Goal: Check status

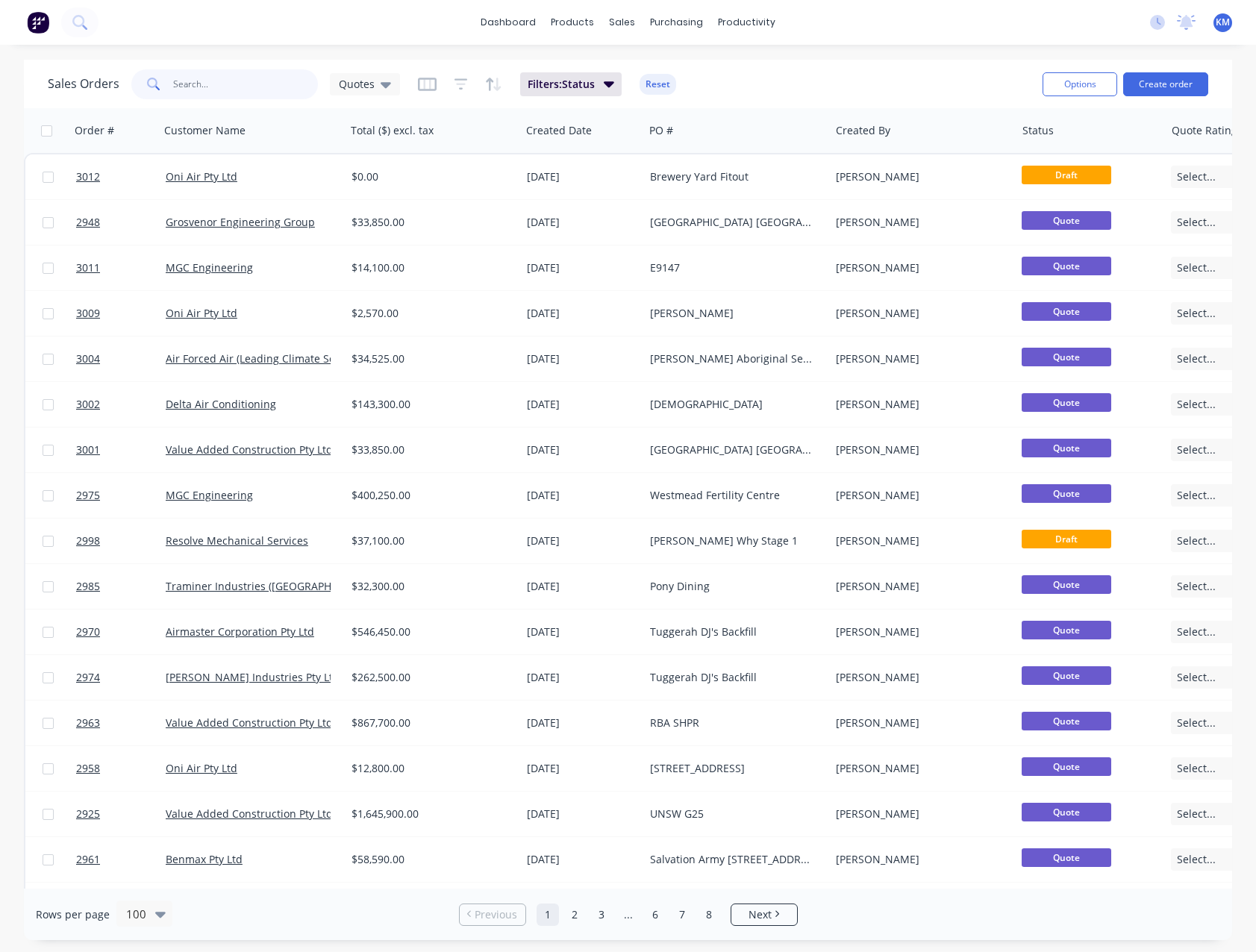
click at [213, 82] on input "text" at bounding box center [245, 84] width 146 height 29
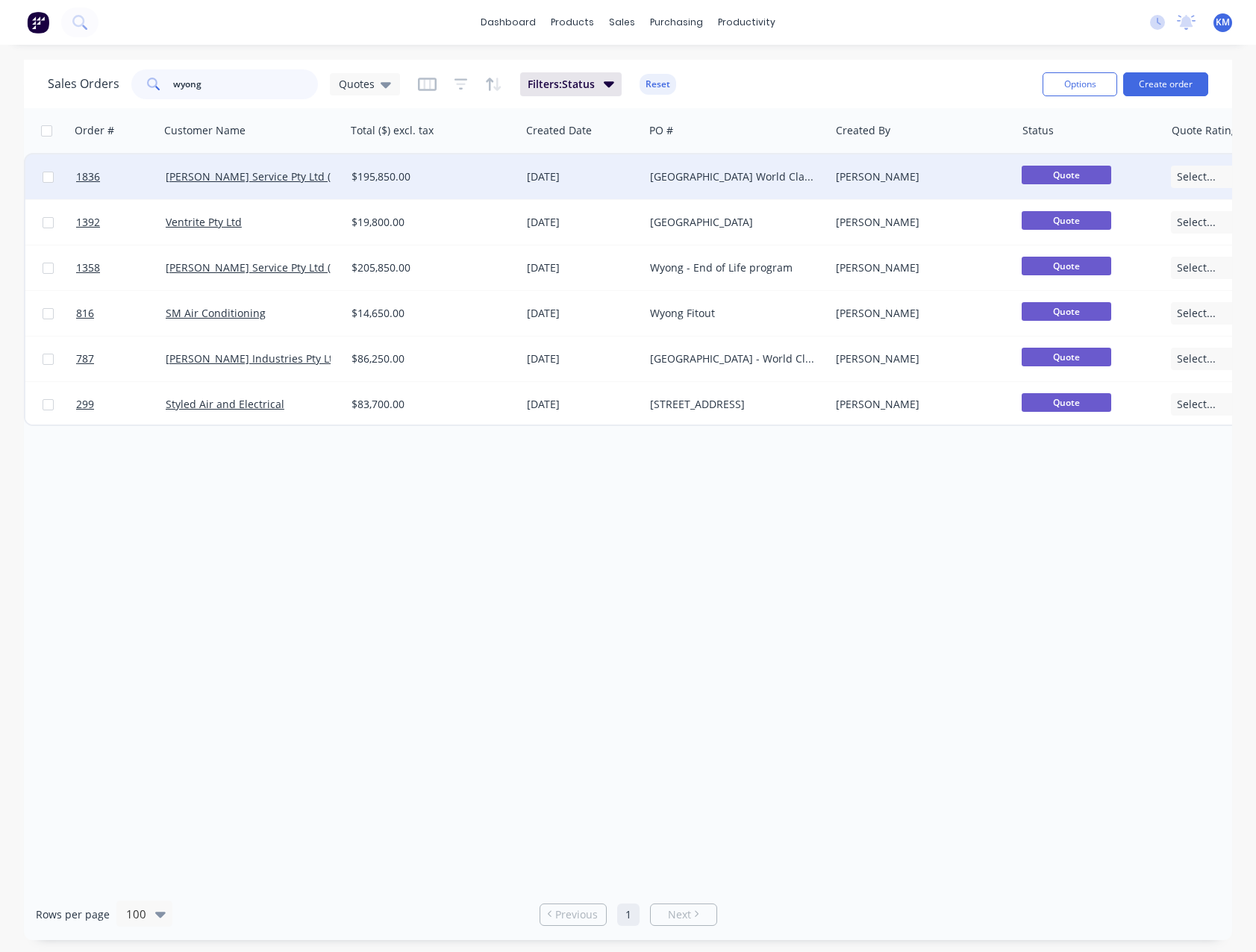
type input "wyong"
click at [528, 187] on div "[DATE]" at bounding box center [583, 177] width 123 height 45
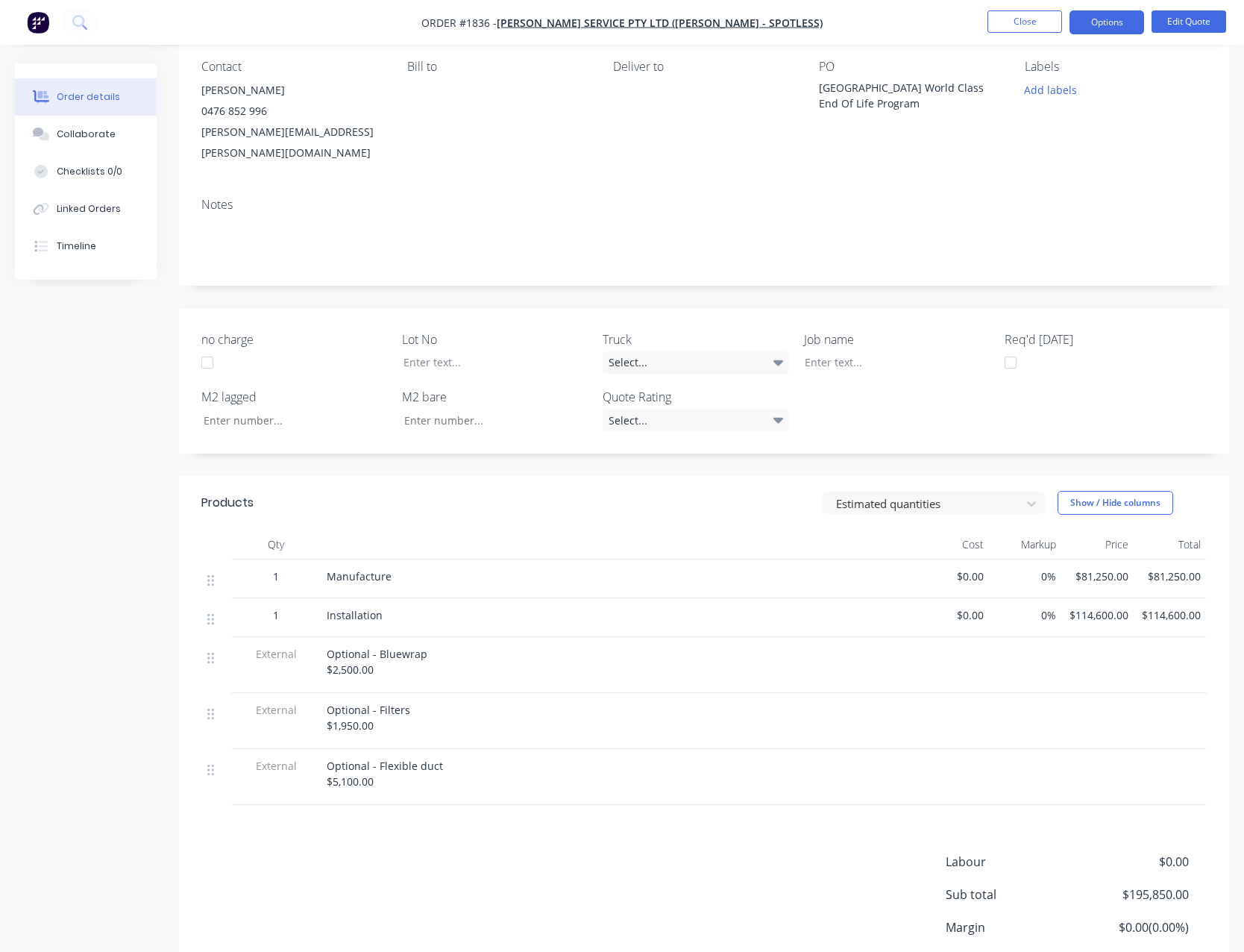
scroll to position [149, 0]
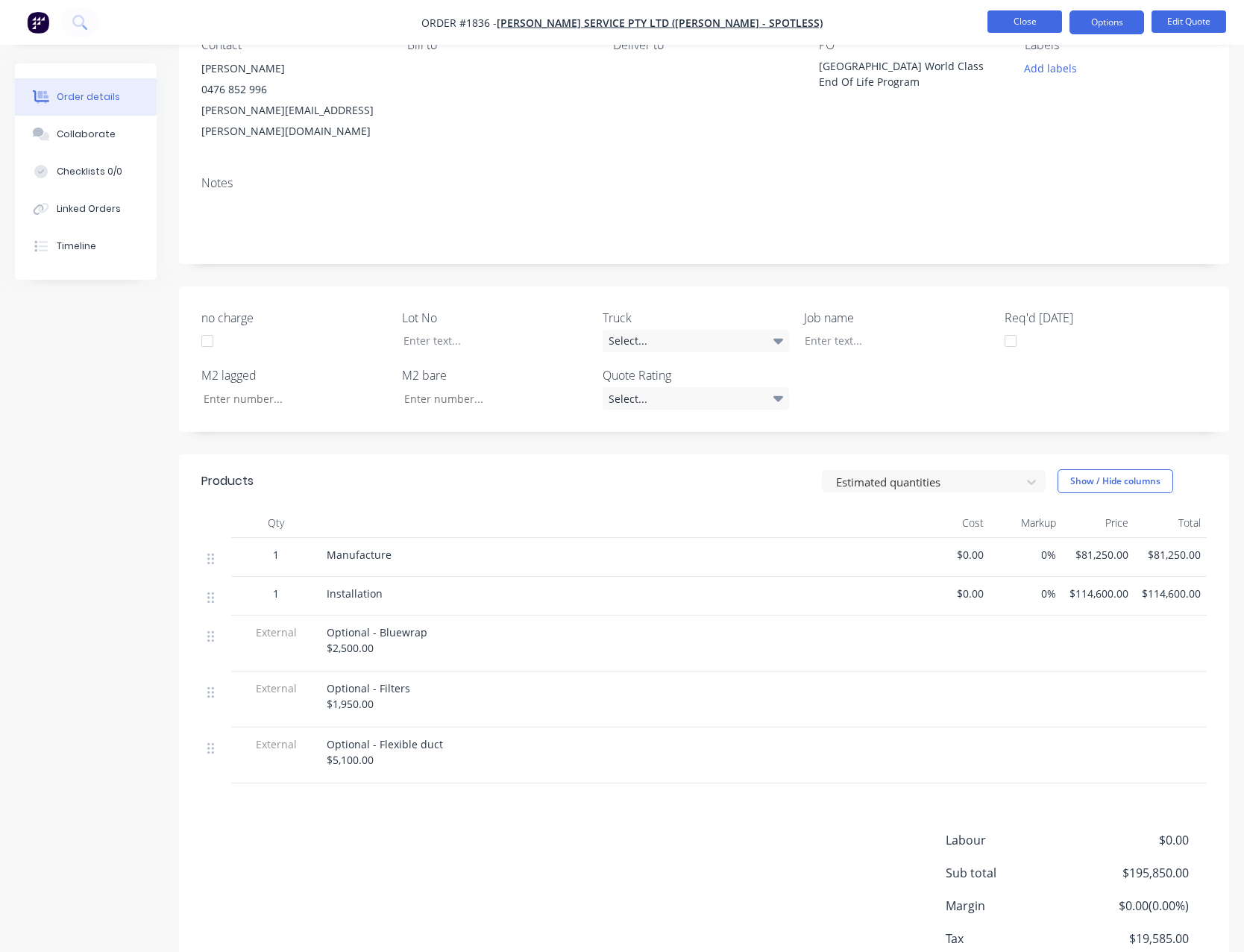
click at [1024, 30] on button "Close" at bounding box center [1025, 21] width 75 height 22
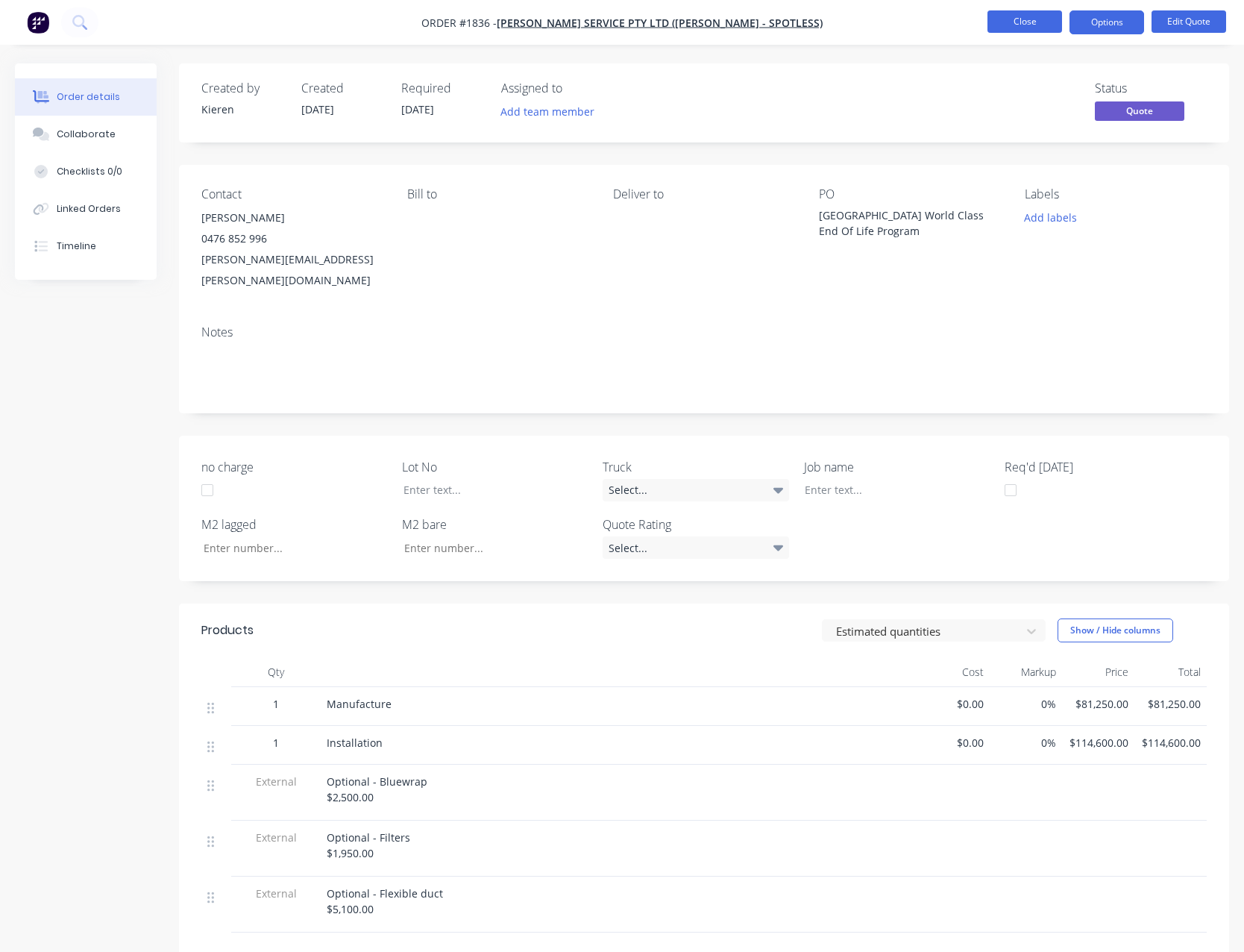
click at [1016, 21] on button "Close" at bounding box center [1025, 21] width 75 height 22
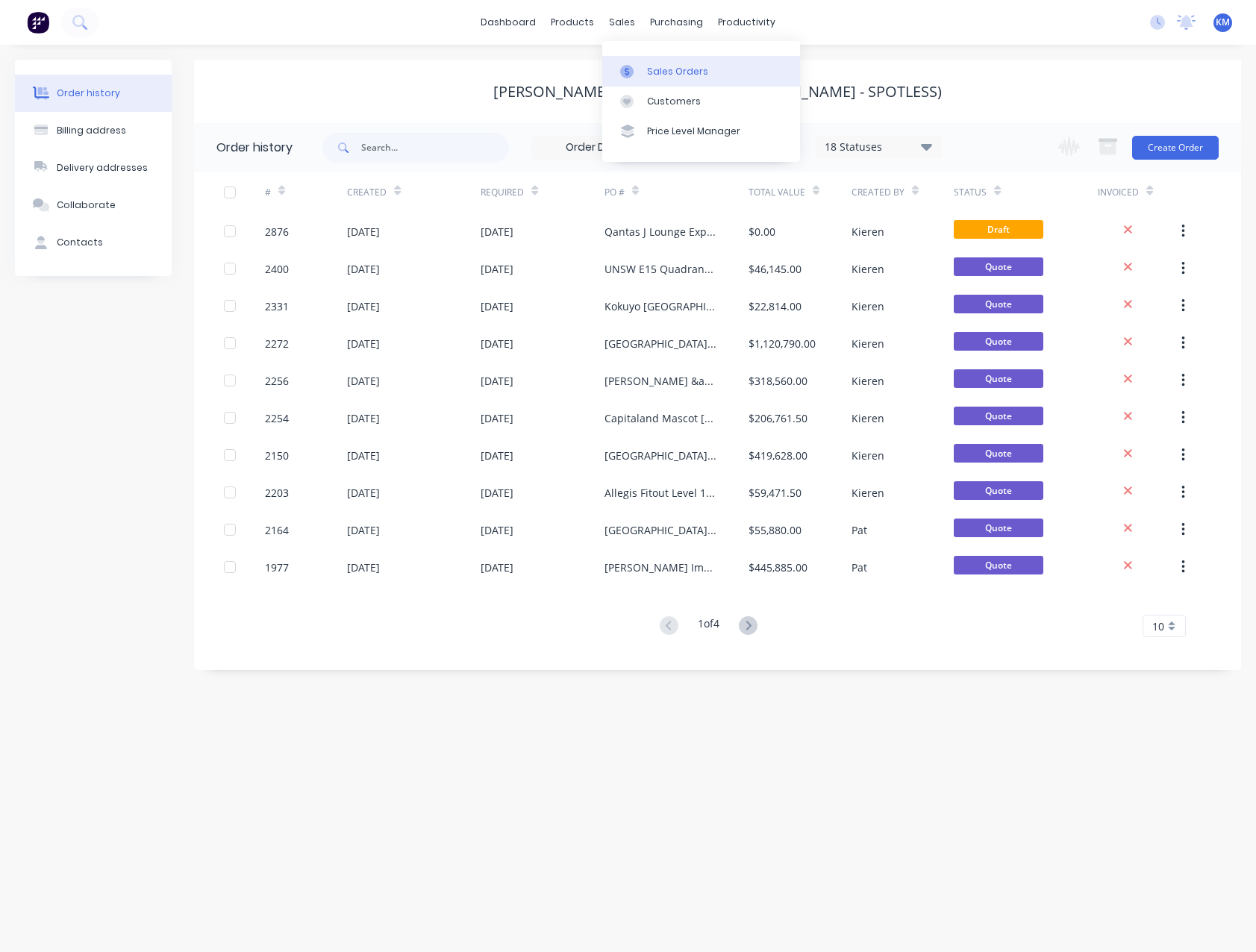
click at [675, 65] on div "Sales Orders" at bounding box center [678, 71] width 62 height 13
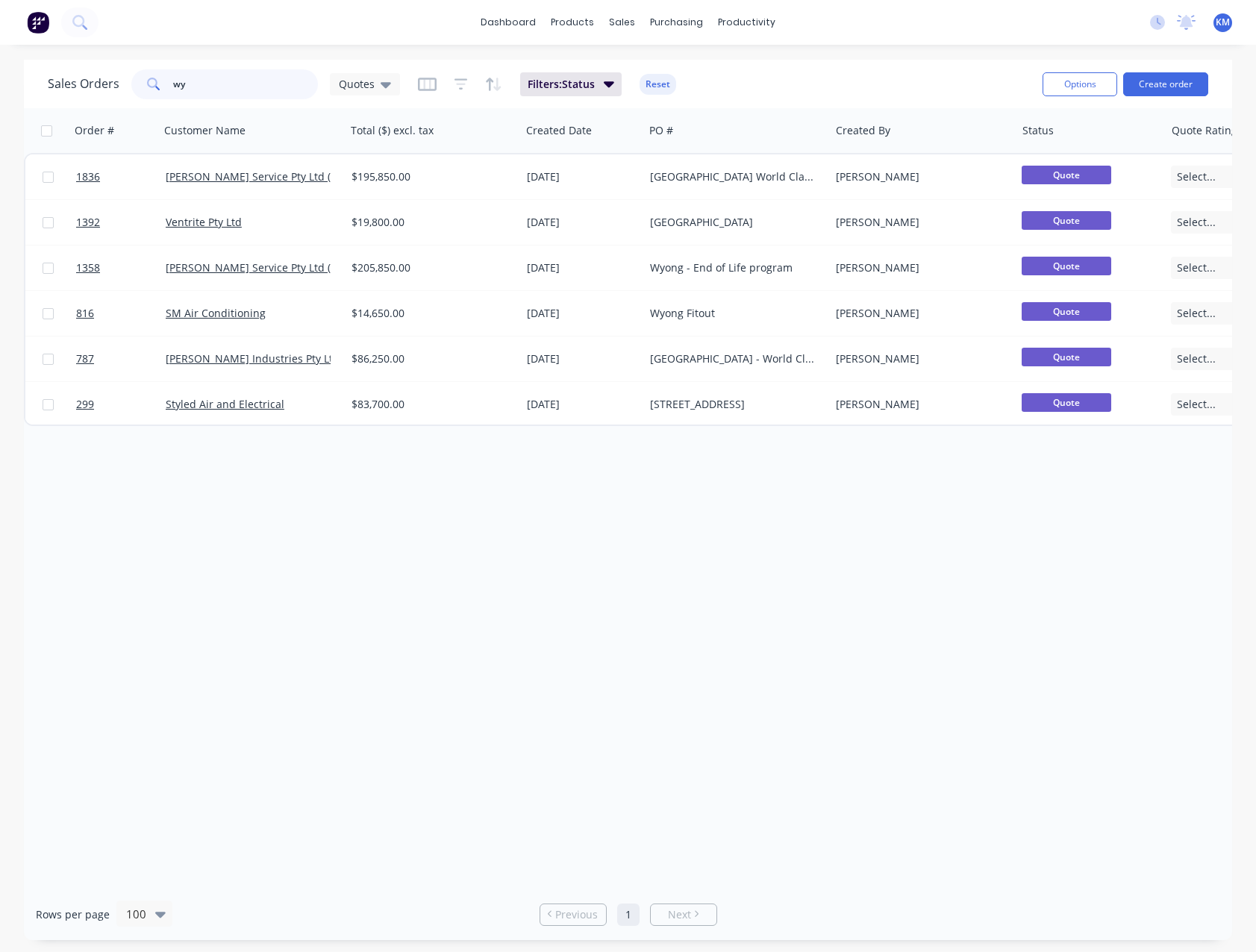
type input "w"
